Goal: Obtain resource: Download file/media

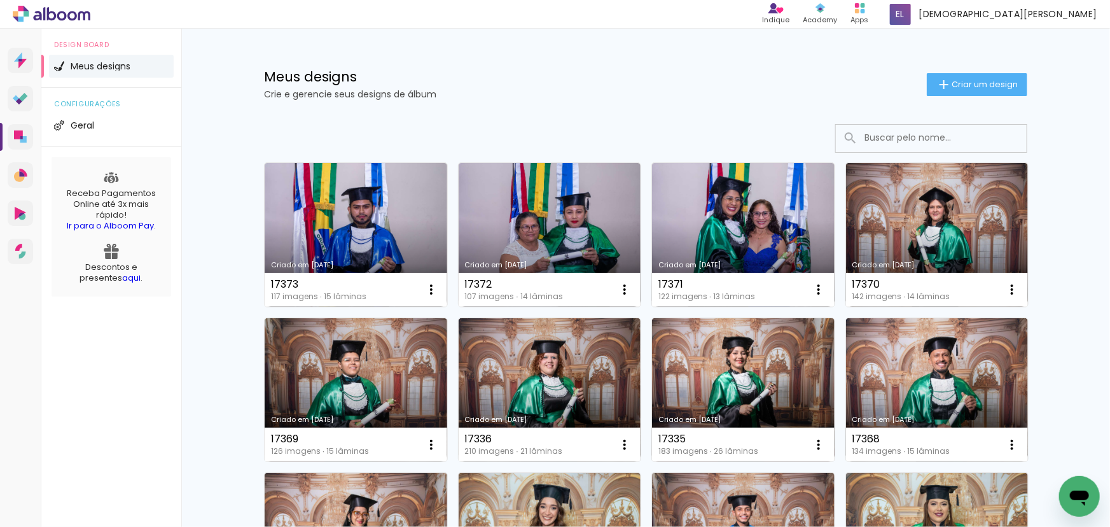
click at [978, 144] on input at bounding box center [948, 138] width 181 height 26
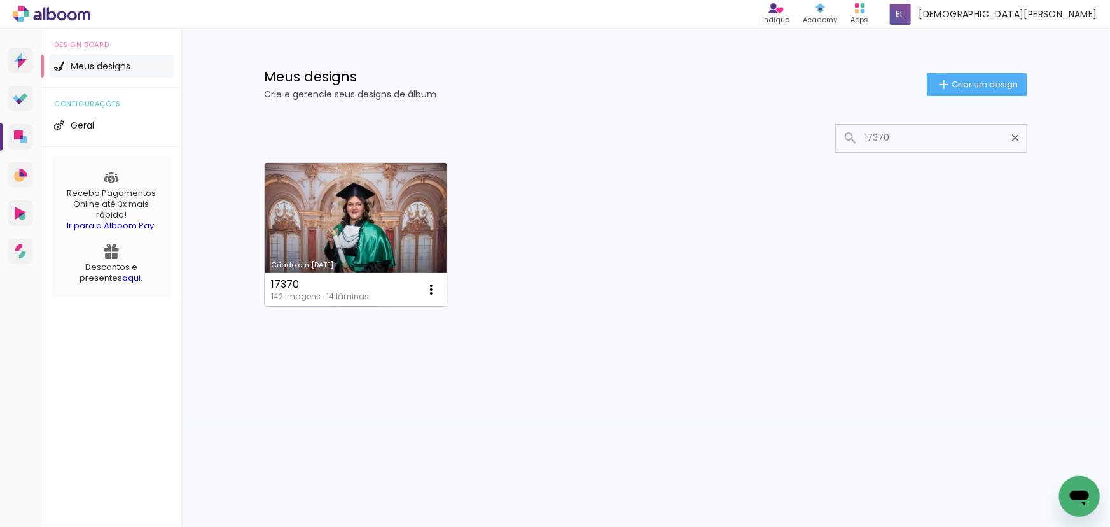
type input "17370"
type paper-input "17370"
click at [386, 209] on link "Criado em [DATE]" at bounding box center [356, 235] width 183 height 144
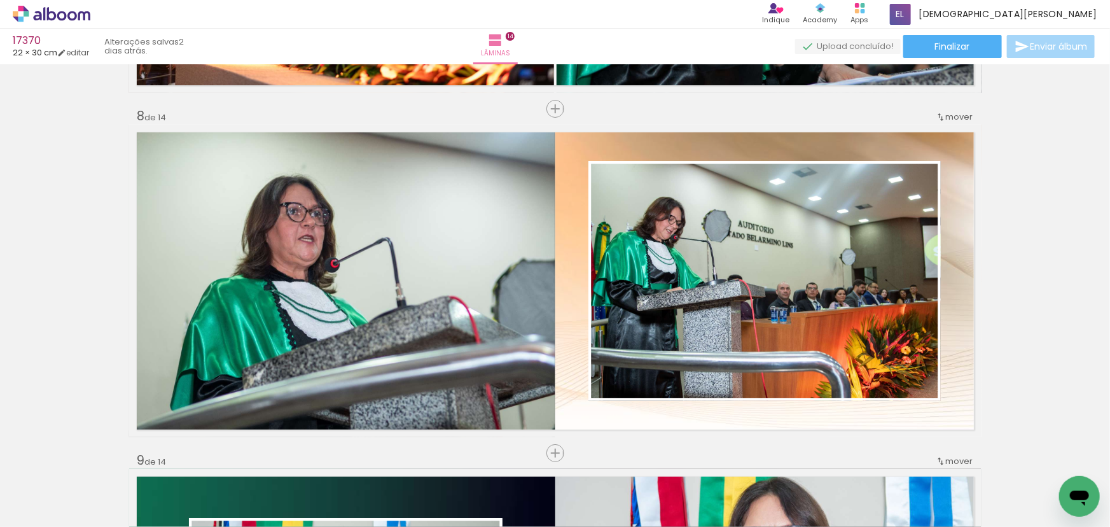
scroll to position [2399, 0]
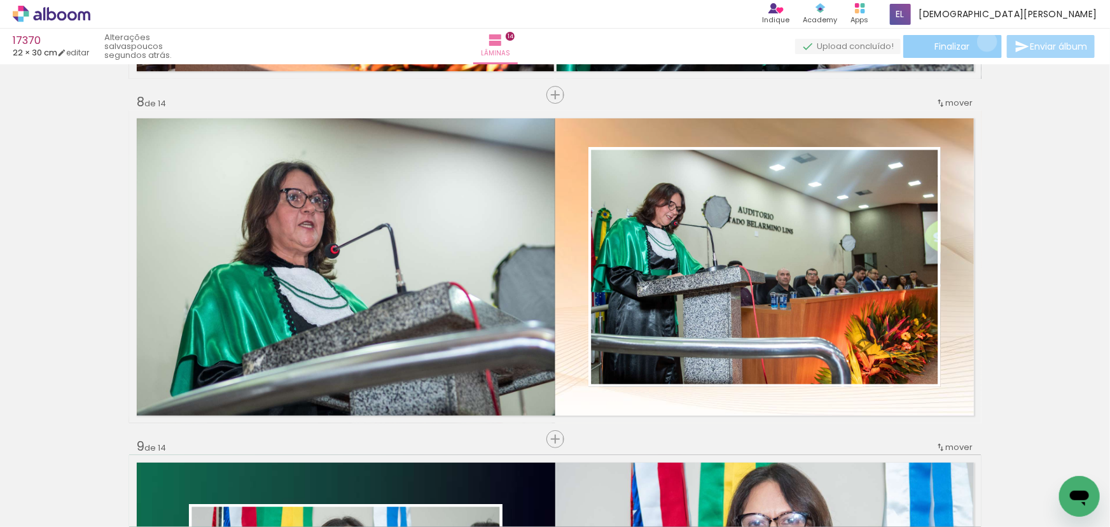
click at [983, 41] on paper-button "Finalizar" at bounding box center [952, 46] width 99 height 23
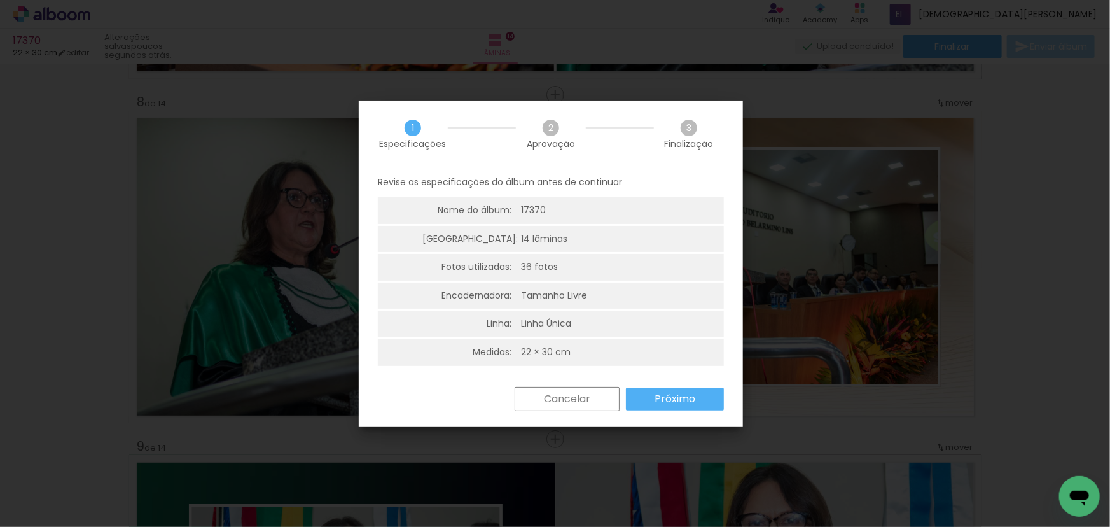
click at [640, 389] on paper-button "Próximo" at bounding box center [675, 398] width 98 height 23
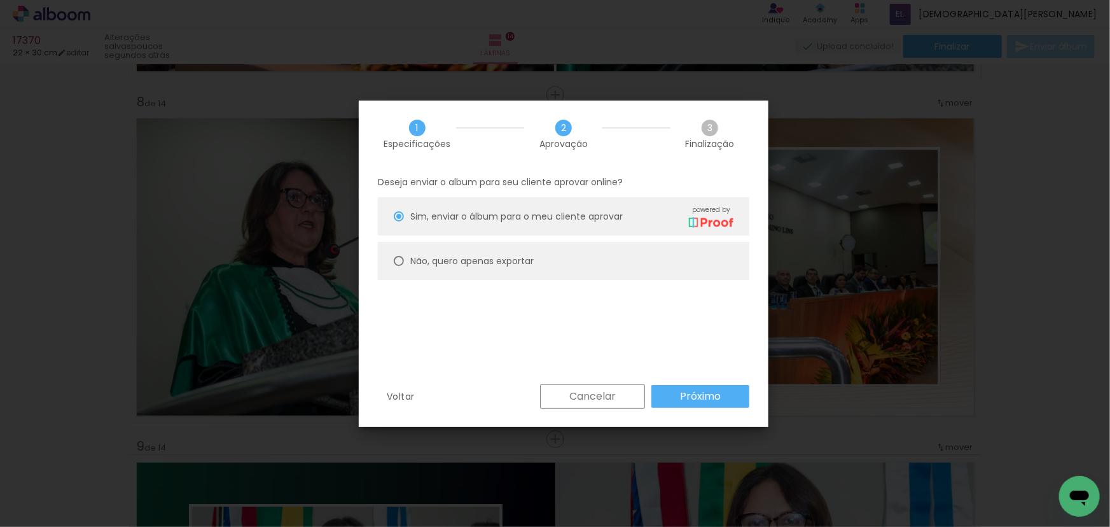
click at [531, 271] on paper-radio-button "Não, quero apenas exportar" at bounding box center [563, 261] width 371 height 38
type paper-radio-button "on"
click at [672, 395] on paper-button "Próximo" at bounding box center [700, 396] width 98 height 23
type input "Alta, 300 DPI"
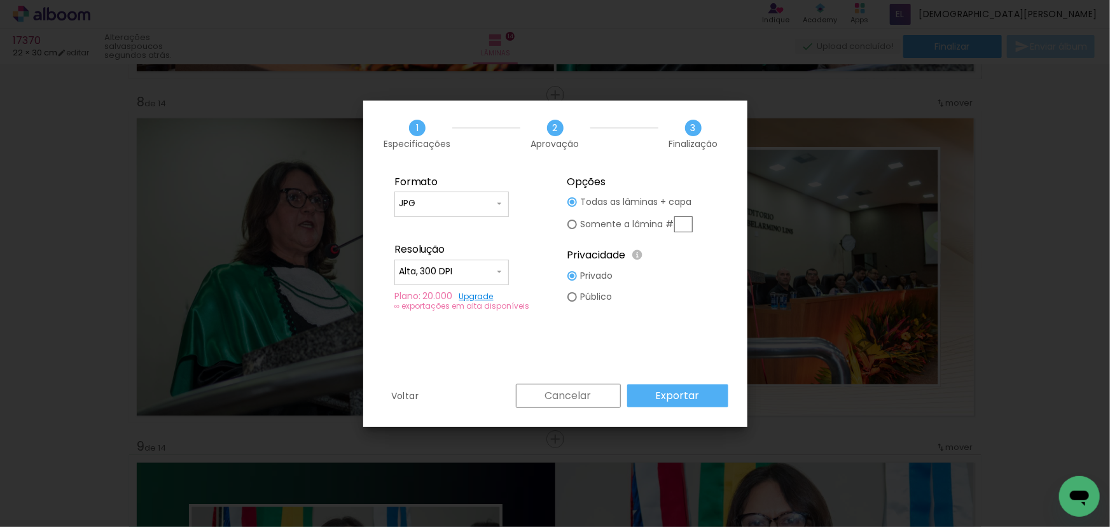
click at [677, 225] on input "text" at bounding box center [683, 224] width 18 height 16
type paper-radio-button "on"
type input "8"
click at [714, 401] on paper-button "Exportar" at bounding box center [677, 395] width 101 height 23
click at [714, 401] on div "Cancelar Exportar" at bounding box center [619, 396] width 219 height 24
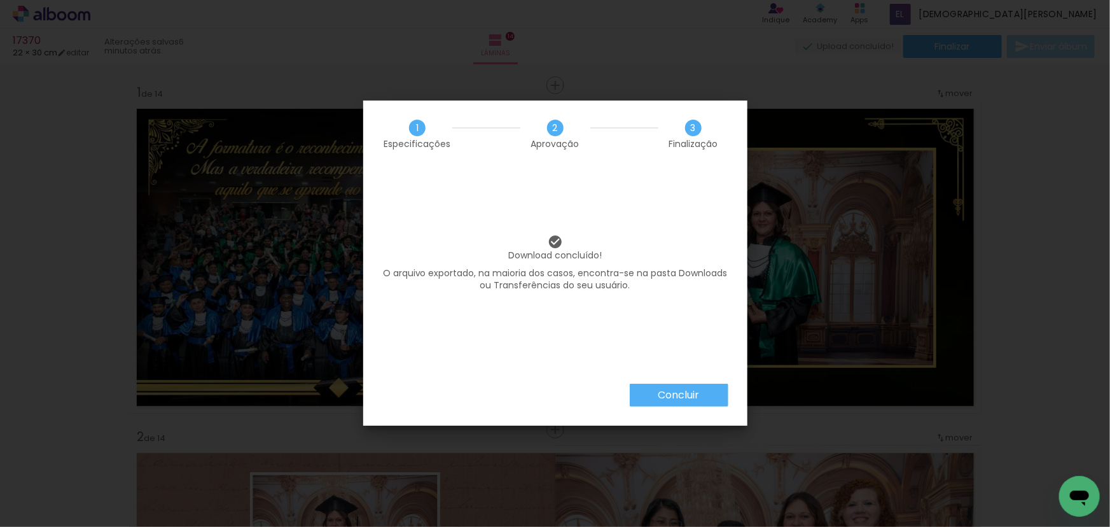
scroll to position [2399, 0]
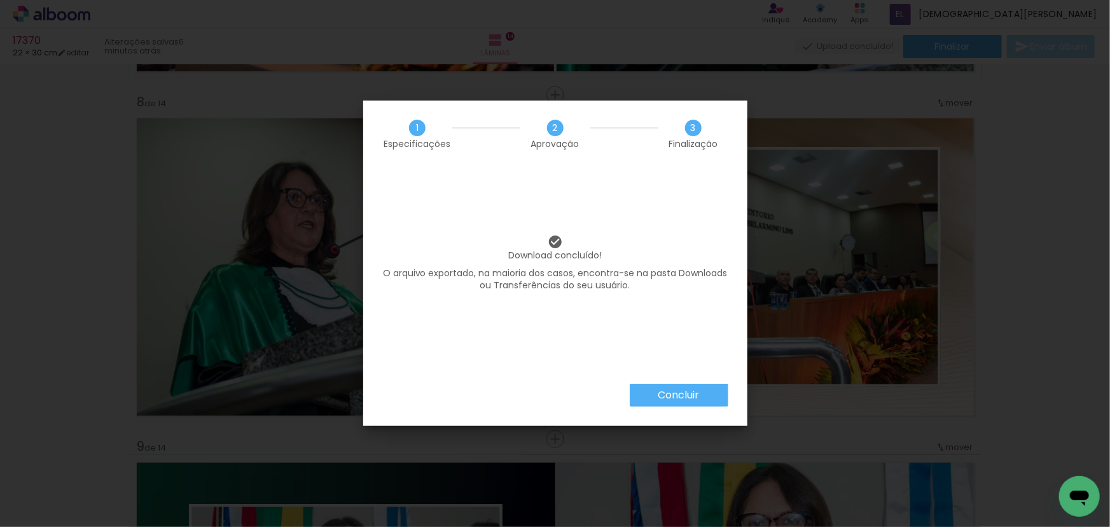
click at [0, 0] on slot "Concluir" at bounding box center [0, 0] width 0 height 0
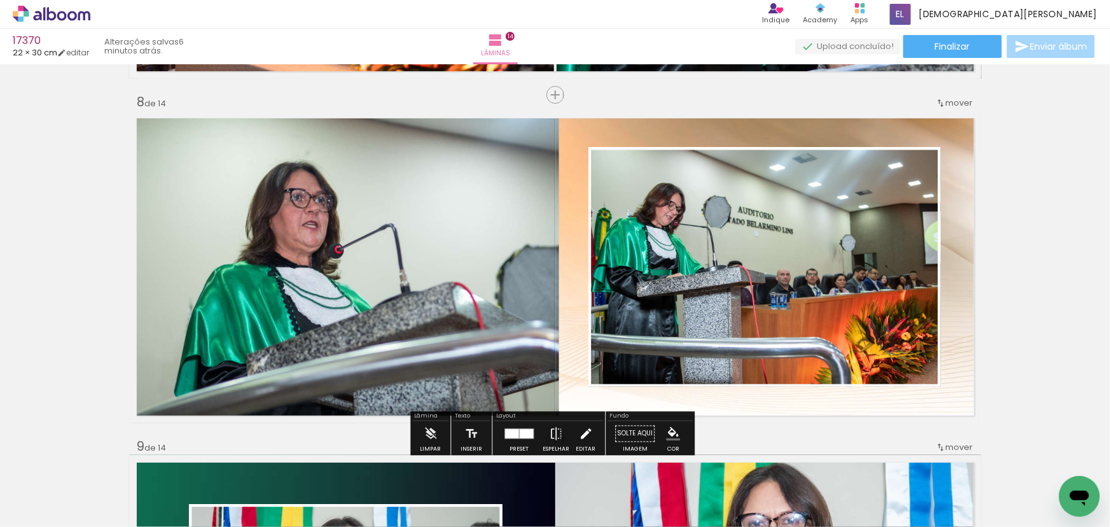
click at [586, 427] on iron-icon at bounding box center [586, 433] width 14 height 25
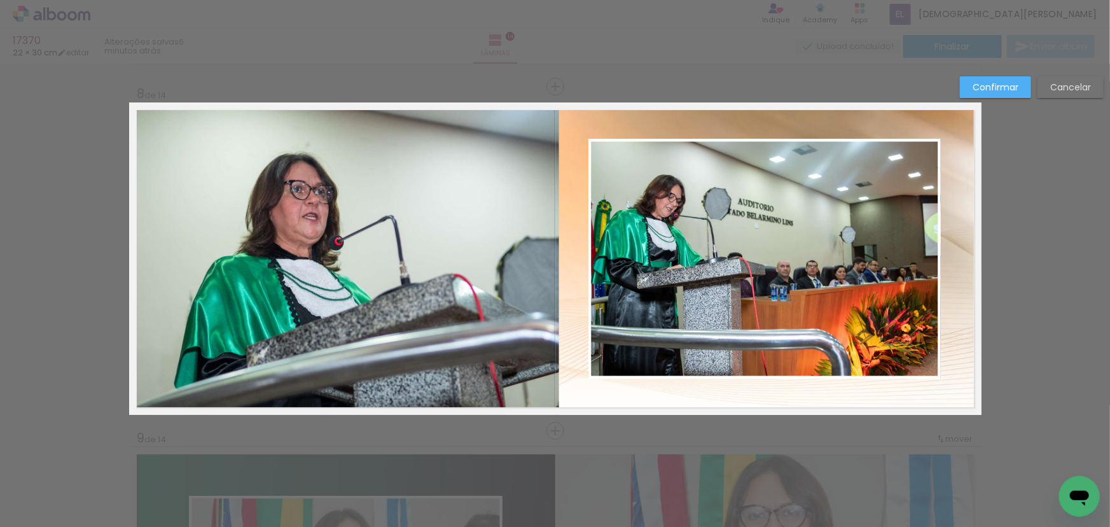
click at [511, 322] on quentale-photo at bounding box center [344, 258] width 430 height 312
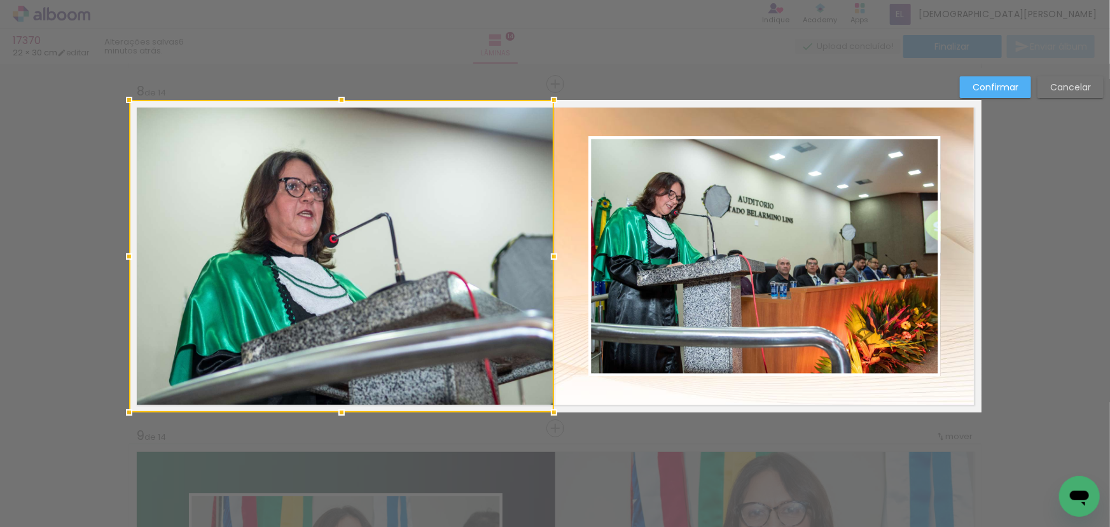
drag, startPoint x: 555, startPoint y: 256, endPoint x: 550, endPoint y: 264, distance: 9.2
click at [550, 264] on div at bounding box center [553, 256] width 25 height 25
click at [986, 76] on paper-button "Confirmar" at bounding box center [995, 87] width 71 height 22
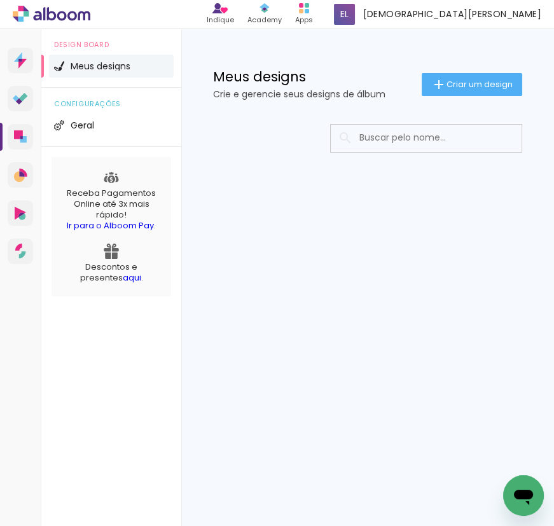
click at [440, 316] on div "Prosite Website + Landing pages Proof Sistema de seleção e venda de fotos Desig…" at bounding box center [277, 277] width 554 height 497
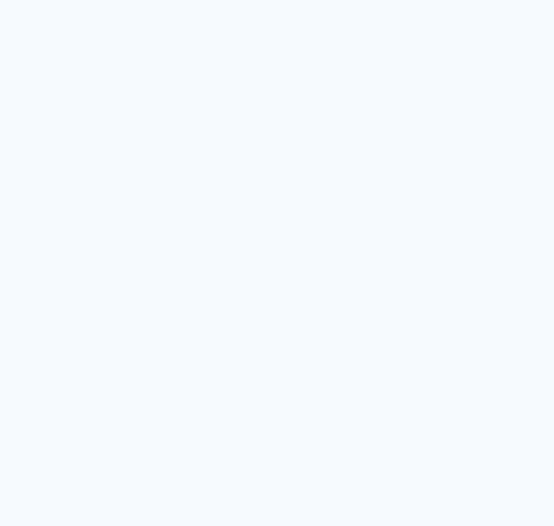
type input "Todas as fotos"
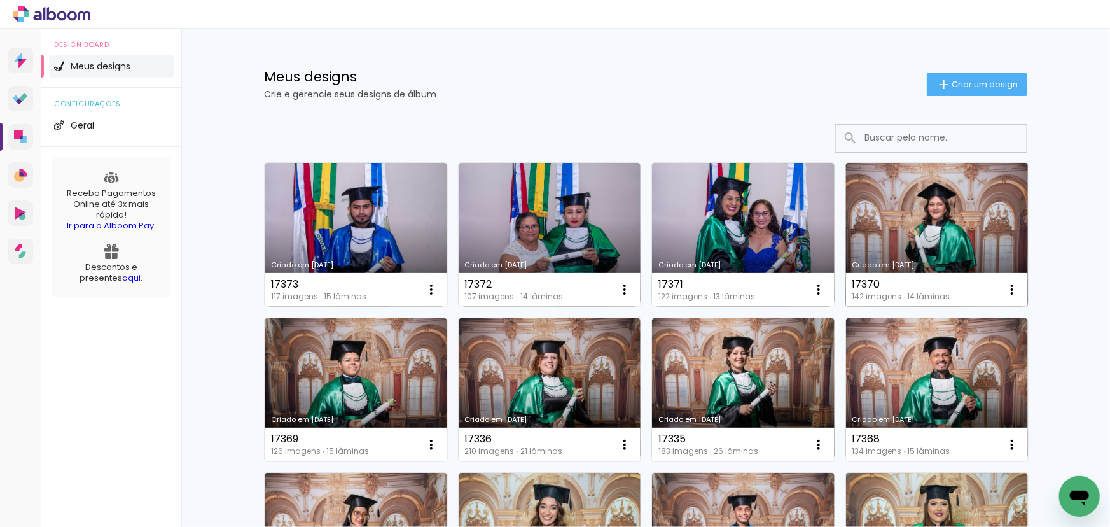
click at [553, 216] on link "Criado em [DATE]" at bounding box center [937, 235] width 183 height 144
